Goal: Task Accomplishment & Management: Complete application form

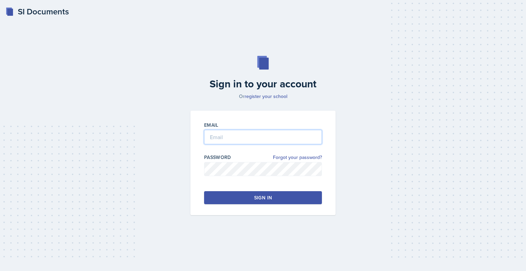
click at [222, 140] on input "email" at bounding box center [263, 137] width 118 height 14
type input "[EMAIL_ADDRESS][DOMAIN_NAME]"
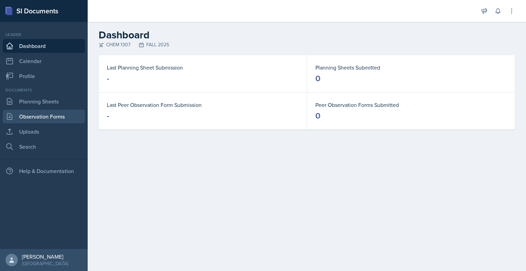
click at [49, 116] on link "Observation Forms" at bounding box center [44, 117] width 82 height 14
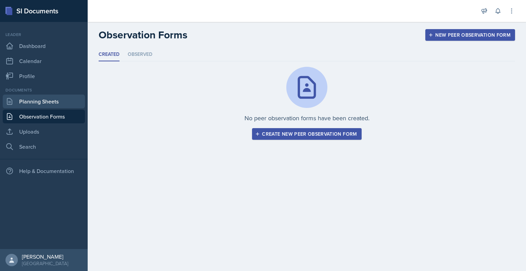
click at [49, 101] on link "Planning Sheets" at bounding box center [44, 102] width 82 height 14
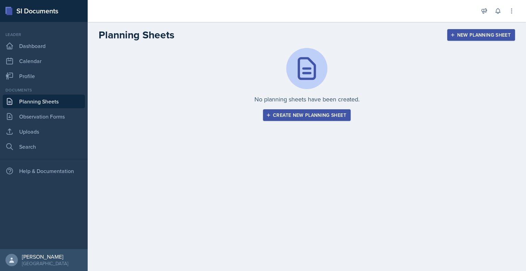
click at [293, 115] on div "Create new planning sheet" at bounding box center [306, 114] width 79 height 5
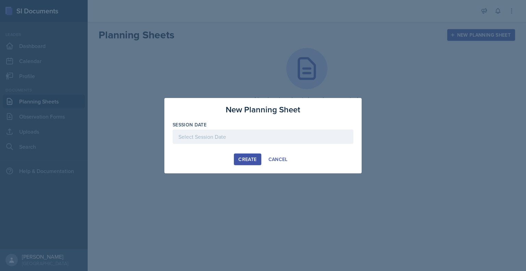
click at [255, 135] on div at bounding box center [263, 136] width 181 height 14
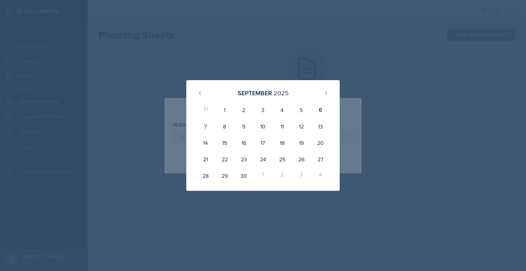
click at [416, 105] on div at bounding box center [263, 135] width 526 height 271
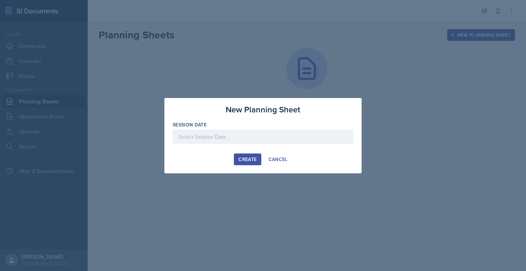
click at [226, 138] on div at bounding box center [263, 136] width 181 height 14
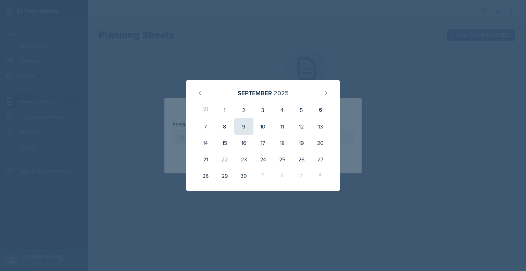
click at [238, 131] on div "9" at bounding box center [243, 126] width 19 height 16
type input "[DATE]"
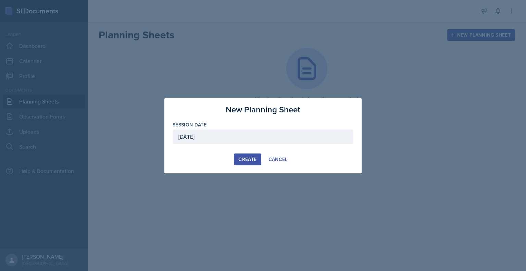
click at [242, 158] on div "Create" at bounding box center [247, 159] width 18 height 5
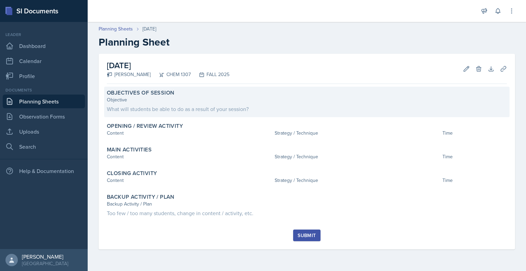
click at [193, 98] on div "Objective" at bounding box center [307, 99] width 400 height 7
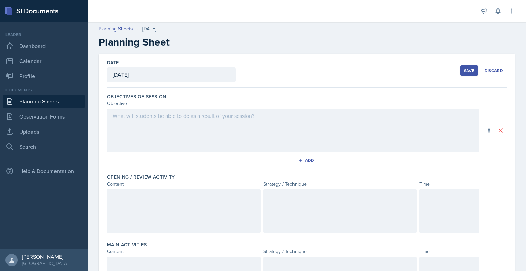
click at [163, 127] on div at bounding box center [293, 131] width 373 height 44
